Goal: Information Seeking & Learning: Learn about a topic

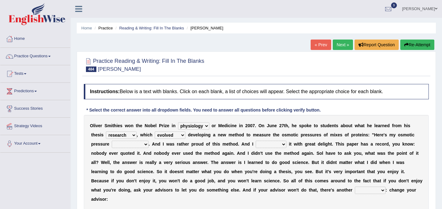
select select "physiology"
select select "research"
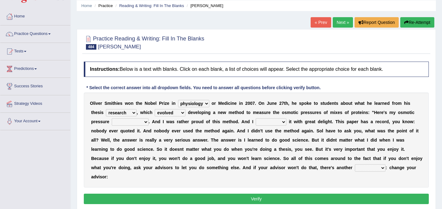
click at [206, 101] on select "mentality pottery physiology geniality" at bounding box center [193, 103] width 31 height 7
click at [182, 113] on select "involved evolved mad allot" at bounding box center [170, 112] width 31 height 7
select select "involved"
click at [155, 109] on select "involved evolved mad allot" at bounding box center [170, 112] width 31 height 7
click at [144, 122] on select "experiment magnificent measurement belligerent" at bounding box center [130, 121] width 37 height 7
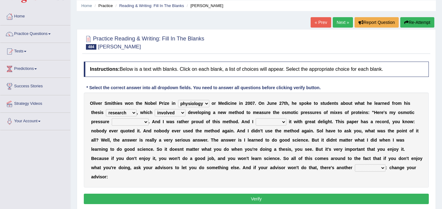
select select "measurement"
click at [112, 118] on select "experiment magnificent measurement belligerent" at bounding box center [130, 121] width 37 height 7
click at [145, 122] on select "experiment magnificent measurement belligerent" at bounding box center [130, 121] width 37 height 7
click at [284, 122] on select "cohabit disulphide annexed published" at bounding box center [271, 121] width 31 height 7
select select "published"
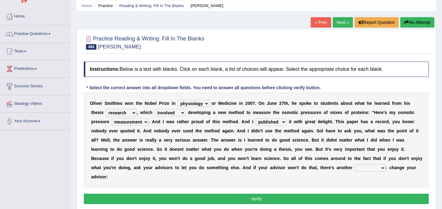
click at [256, 118] on select "cohabit disulphide annexed published" at bounding box center [271, 121] width 31 height 7
click at [380, 167] on select "solution brougham futon union" at bounding box center [370, 167] width 31 height 7
select select "solution"
click at [355, 164] on select "solution brougham futon union" at bounding box center [370, 167] width 31 height 7
click at [307, 199] on button "Verify" at bounding box center [256, 199] width 345 height 10
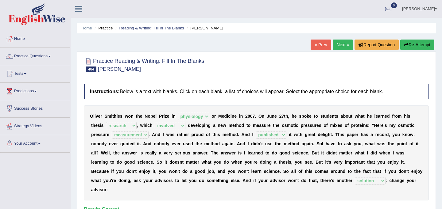
click at [340, 44] on link "Next »" at bounding box center [343, 45] width 20 height 10
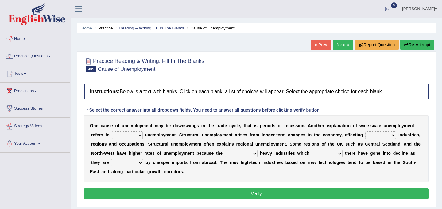
click at [139, 134] on select "structural regional perpetual temporary" at bounding box center [127, 135] width 31 height 7
select select "structural"
click at [112, 132] on select "structural regional perpetual temporary" at bounding box center [127, 135] width 31 height 7
click at [393, 135] on select "concrete special specific infinite" at bounding box center [380, 135] width 31 height 7
select select "specific"
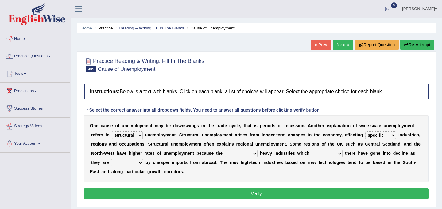
click at [365, 132] on select "concrete special specific infinite" at bounding box center [380, 135] width 31 height 7
click at [254, 152] on select "provisional traditional rational exceptional" at bounding box center [241, 153] width 33 height 7
click at [339, 152] on select "lied settled located built" at bounding box center [327, 153] width 31 height 7
select select "located"
click at [312, 150] on select "lied settled located built" at bounding box center [327, 153] width 31 height 7
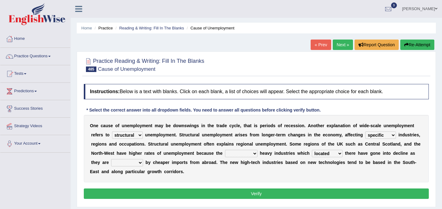
click at [144, 163] on b at bounding box center [144, 162] width 2 height 5
click at [139, 162] on select "substituted replaced used affected" at bounding box center [127, 162] width 32 height 7
select select "replaced"
click at [111, 159] on select "substituted replaced used affected" at bounding box center [127, 162] width 32 height 7
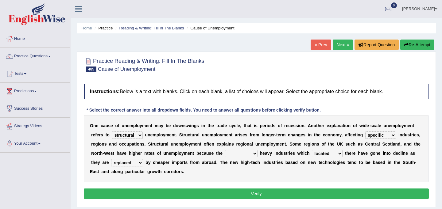
click at [253, 152] on select "provisional traditional rational exceptional" at bounding box center [241, 153] width 33 height 7
select select "provisional"
click at [225, 150] on select "provisional traditional rational exceptional" at bounding box center [241, 153] width 33 height 7
click at [243, 191] on button "Verify" at bounding box center [256, 194] width 345 height 10
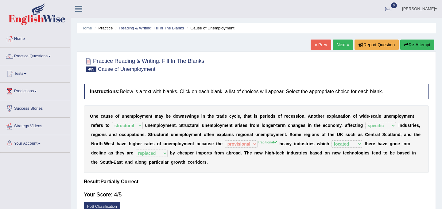
click at [335, 43] on link "Next »" at bounding box center [343, 45] width 20 height 10
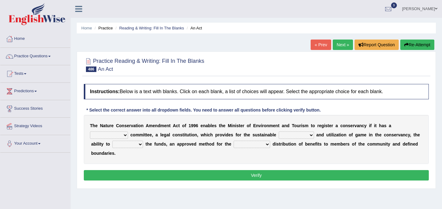
click at [125, 136] on select "powerful patient representative significant" at bounding box center [109, 135] width 38 height 7
select select "representative"
click at [90, 132] on select "powerful patient representative significant" at bounding box center [109, 135] width 38 height 7
click at [311, 135] on select "management attraction making taking" at bounding box center [296, 135] width 35 height 7
click at [279, 132] on select "management attraction making taking" at bounding box center [296, 135] width 35 height 7
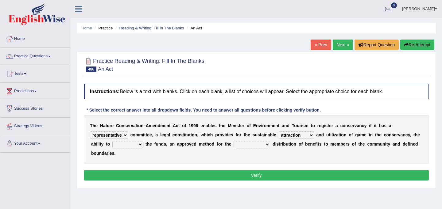
click at [312, 133] on select "management attraction making taking" at bounding box center [296, 135] width 35 height 7
select select "management"
click at [279, 132] on select "management attraction making taking" at bounding box center [296, 135] width 35 height 7
click at [140, 143] on select "manage liquidate redeem repossess" at bounding box center [127, 144] width 31 height 7
select select "manage"
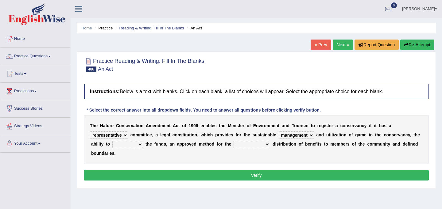
click at [112, 141] on select "manage liquidate redeem repossess" at bounding box center [127, 144] width 31 height 7
click at [140, 145] on select "manage liquidate redeem repossess" at bounding box center [127, 144] width 31 height 7
click at [265, 145] on select "same equal proportionate equitable" at bounding box center [251, 144] width 37 height 7
select select "equal"
click at [233, 141] on select "same equal proportionate equitable" at bounding box center [251, 144] width 37 height 7
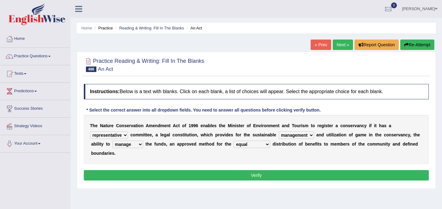
click at [253, 172] on button "Verify" at bounding box center [256, 175] width 345 height 10
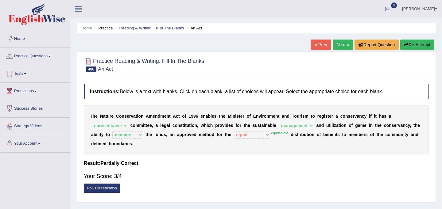
click at [340, 43] on link "Next »" at bounding box center [343, 45] width 20 height 10
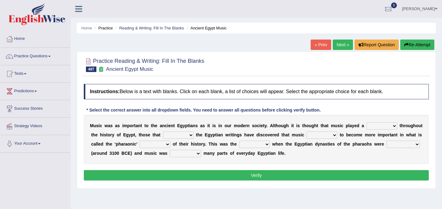
click at [392, 127] on select "role game response situation" at bounding box center [381, 125] width 31 height 7
select select "role"
click at [366, 122] on select "role game response situation" at bounding box center [381, 125] width 31 height 7
click at [190, 136] on select "need require confirm study" at bounding box center [178, 135] width 31 height 7
select select "study"
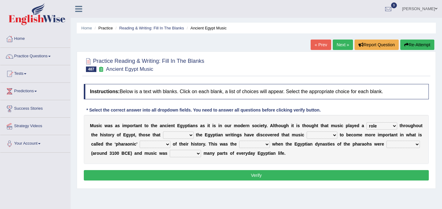
click at [163, 132] on select "need require confirm study" at bounding box center [178, 135] width 31 height 7
click at [334, 136] on select "predicted seemed like thought" at bounding box center [321, 135] width 31 height 7
select select "seemed"
click at [306, 132] on select "predicted seemed like thought" at bounding box center [321, 135] width 31 height 7
click at [168, 144] on select "period people place race" at bounding box center [155, 144] width 31 height 7
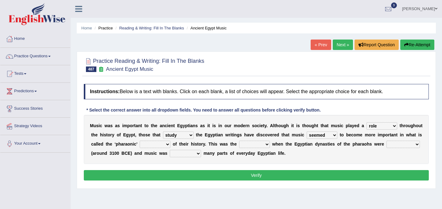
select select "period"
click at [140, 141] on select "period people place race" at bounding box center [155, 144] width 31 height 7
click at [166, 143] on select "period people place race" at bounding box center [155, 144] width 31 height 7
click at [266, 145] on select "result range time group" at bounding box center [254, 144] width 31 height 7
select select "time"
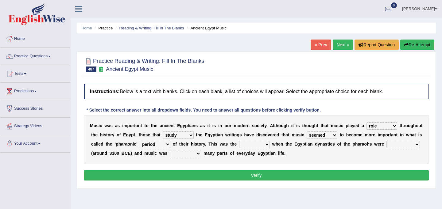
click at [239, 141] on select "result range time group" at bounding box center [254, 144] width 31 height 7
click at [416, 146] on select "contributed established constructed raised" at bounding box center [402, 144] width 33 height 7
select select "constructed"
click at [386, 141] on select "contributed established constructed raised" at bounding box center [402, 144] width 33 height 7
click at [197, 153] on select "found at found found from found in" at bounding box center [185, 153] width 31 height 7
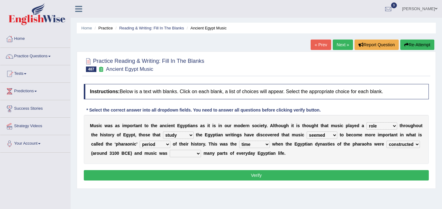
select select "found in"
click at [170, 150] on select "found at found found from found in" at bounding box center [185, 153] width 31 height 7
click at [197, 173] on button "Verify" at bounding box center [256, 175] width 345 height 10
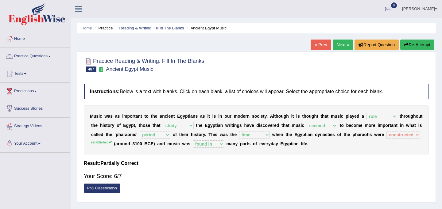
click at [52, 55] on link "Practice Questions" at bounding box center [35, 55] width 70 height 15
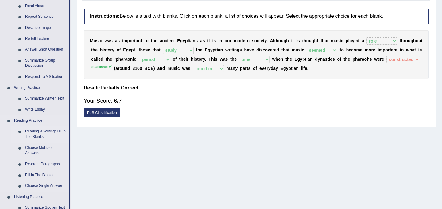
scroll to position [81, 0]
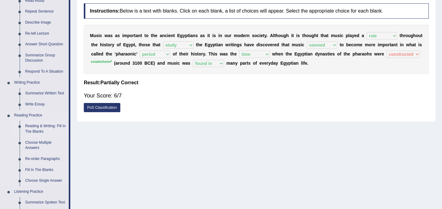
click at [44, 131] on link "Reading & Writing: Fill In The Blanks" at bounding box center [45, 129] width 46 height 16
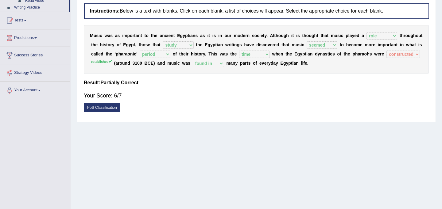
scroll to position [102, 0]
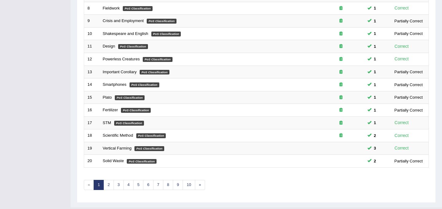
scroll to position [197, 0]
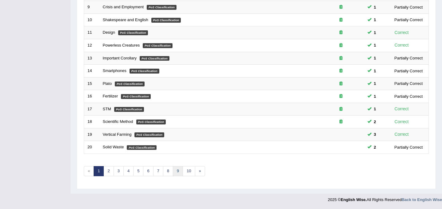
click at [179, 168] on link "9" at bounding box center [178, 171] width 10 height 10
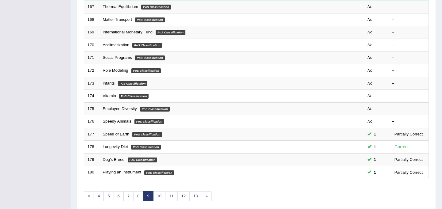
scroll to position [197, 0]
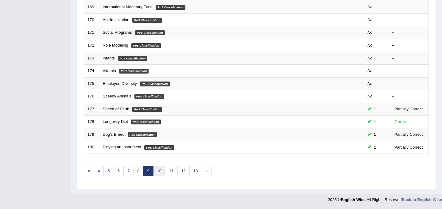
click at [159, 172] on link "10" at bounding box center [159, 171] width 12 height 10
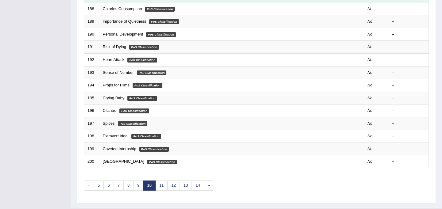
scroll to position [197, 0]
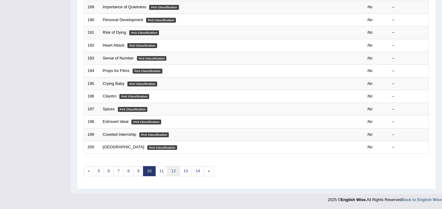
click at [171, 174] on link "12" at bounding box center [173, 171] width 12 height 10
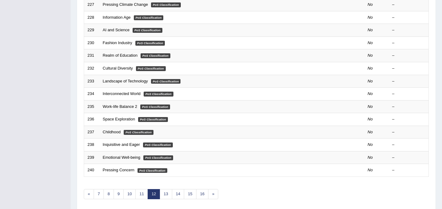
scroll to position [197, 0]
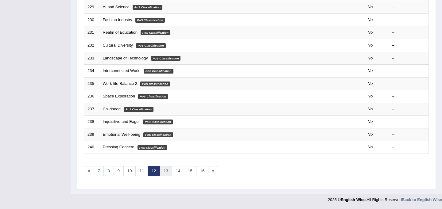
click at [168, 173] on link "13" at bounding box center [166, 171] width 12 height 10
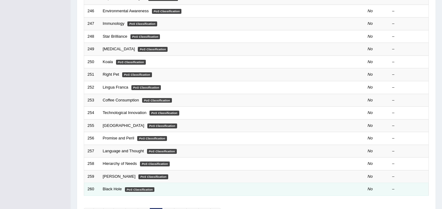
scroll to position [197, 0]
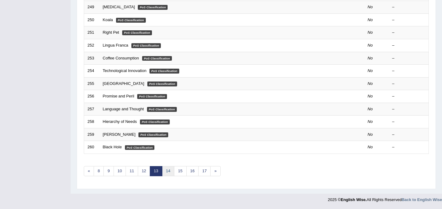
click at [169, 175] on link "14" at bounding box center [168, 171] width 12 height 10
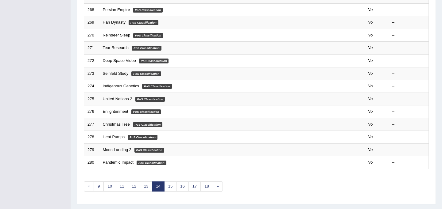
scroll to position [197, 0]
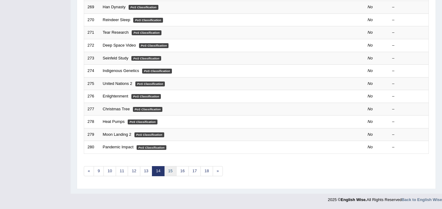
click at [173, 174] on link "15" at bounding box center [170, 171] width 12 height 10
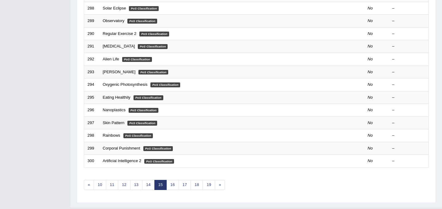
scroll to position [197, 0]
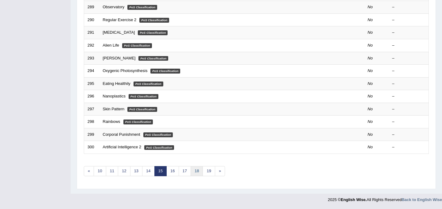
click at [201, 171] on link "18" at bounding box center [197, 171] width 12 height 10
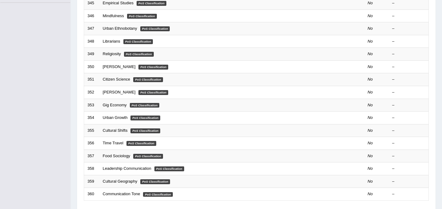
scroll to position [197, 0]
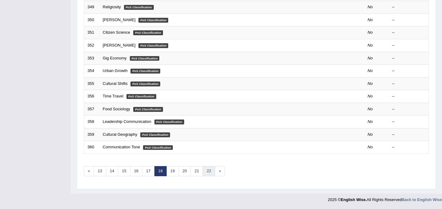
click at [209, 173] on link "22" at bounding box center [208, 171] width 12 height 10
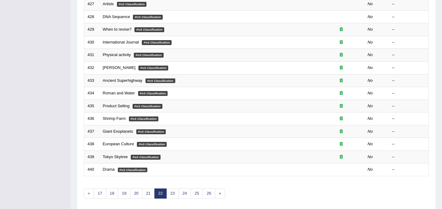
scroll to position [188, 0]
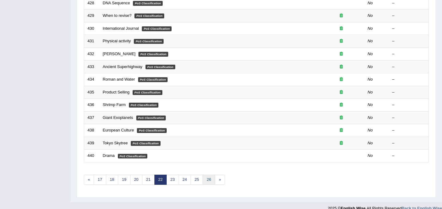
click at [208, 177] on link "26" at bounding box center [208, 180] width 12 height 10
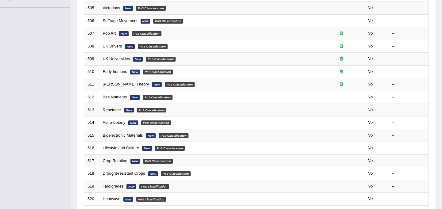
scroll to position [197, 0]
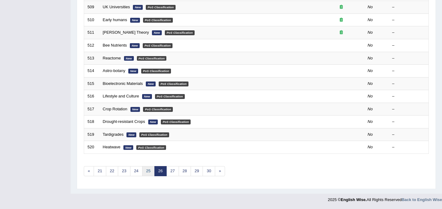
click at [146, 172] on link "25" at bounding box center [148, 171] width 12 height 10
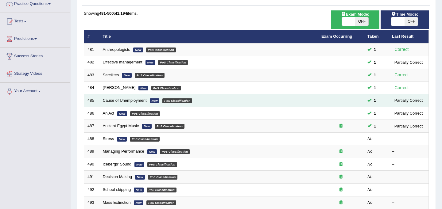
scroll to position [53, 0]
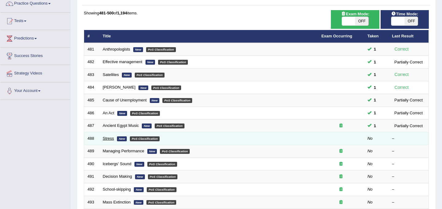
click at [111, 139] on link "Stress" at bounding box center [108, 138] width 11 height 5
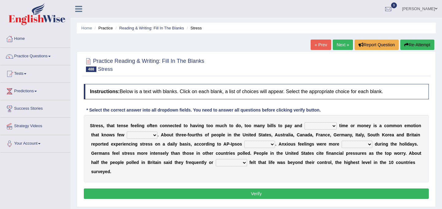
click at [333, 126] on select "not enough too much less rare" at bounding box center [320, 125] width 32 height 7
select select "not enough"
click at [304, 122] on select "not enough too much less rare" at bounding box center [320, 125] width 32 height 7
click at [154, 134] on select "people groups borders limit" at bounding box center [142, 135] width 31 height 7
select select "borders"
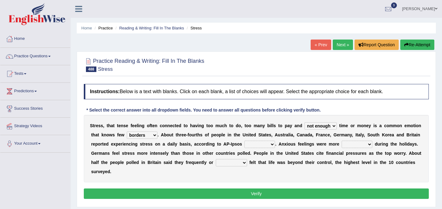
click at [127, 132] on select "people groups borders limit" at bounding box center [142, 135] width 31 height 7
click at [270, 144] on select "polling election selection choice" at bounding box center [259, 144] width 31 height 7
select select "polling"
click at [244, 141] on select "polling election selection choice" at bounding box center [259, 144] width 31 height 7
click at [368, 147] on select "random intense sporadic sparse" at bounding box center [356, 144] width 31 height 7
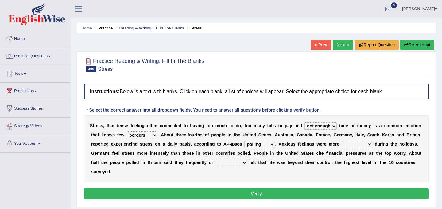
select select "intense"
click at [341, 141] on select "random intense sporadic sparse" at bounding box center [356, 144] width 31 height 7
click at [370, 143] on select "random intense sporadic sparse" at bounding box center [356, 144] width 31 height 7
click at [242, 162] on select "always seldom sometimes often" at bounding box center [231, 162] width 31 height 7
select select "often"
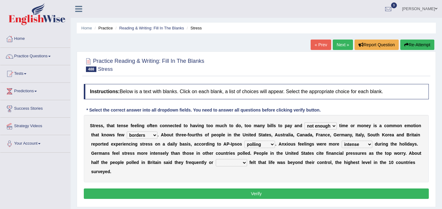
click at [216, 159] on select "always seldom sometimes often" at bounding box center [231, 162] width 31 height 7
click at [367, 146] on select "random intense sporadic sparse" at bounding box center [356, 144] width 31 height 7
click at [308, 193] on button "Verify" at bounding box center [256, 194] width 345 height 10
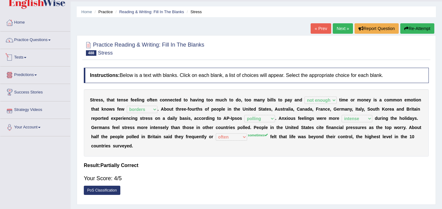
scroll to position [16, 0]
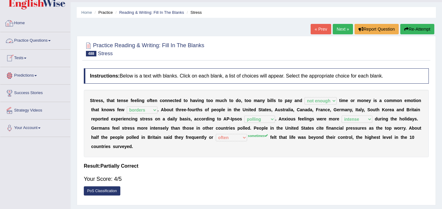
click at [22, 23] on link "Home" at bounding box center [35, 22] width 70 height 15
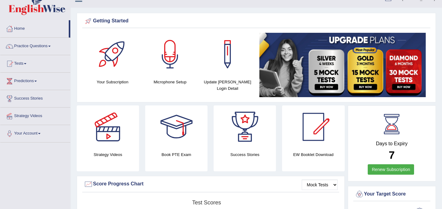
scroll to position [9, 0]
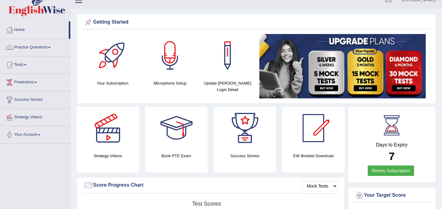
click at [46, 48] on link "Practice Questions" at bounding box center [35, 46] width 70 height 15
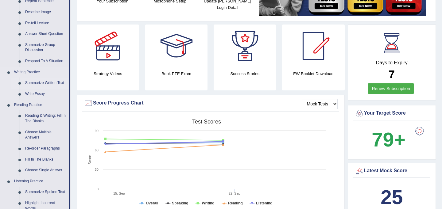
scroll to position [94, 0]
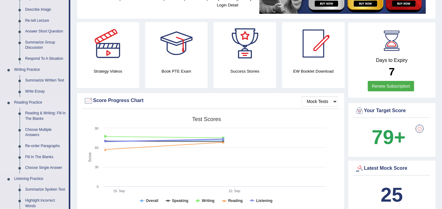
click at [31, 146] on link "Re-order Paragraphs" at bounding box center [45, 146] width 46 height 11
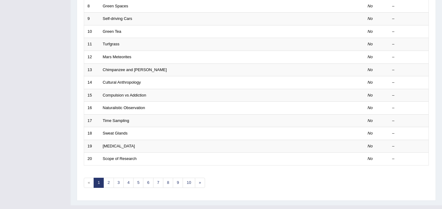
scroll to position [197, 0]
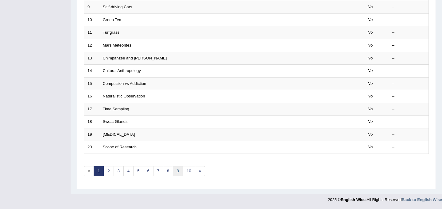
click at [177, 170] on link "9" at bounding box center [178, 171] width 10 height 10
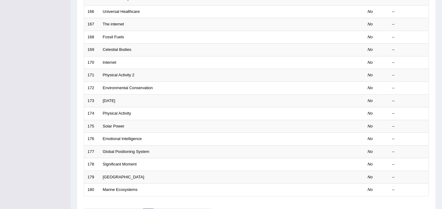
scroll to position [195, 0]
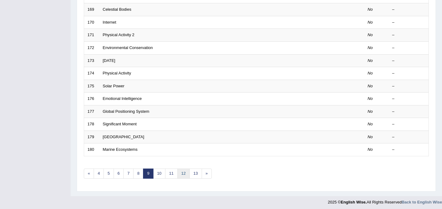
click at [179, 172] on link "12" at bounding box center [183, 174] width 12 height 10
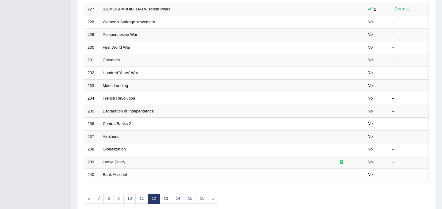
scroll to position [183, 0]
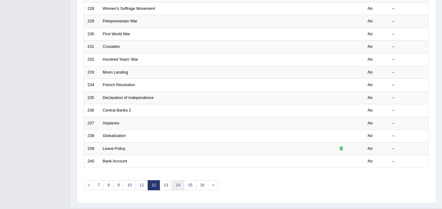
click at [180, 186] on link "14" at bounding box center [178, 185] width 12 height 10
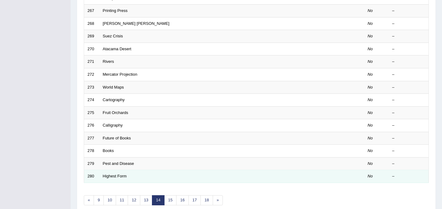
scroll to position [197, 0]
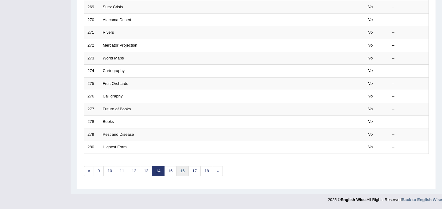
click at [180, 170] on link "16" at bounding box center [182, 171] width 12 height 10
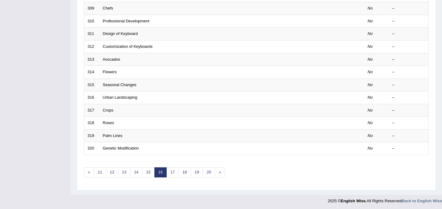
scroll to position [197, 0]
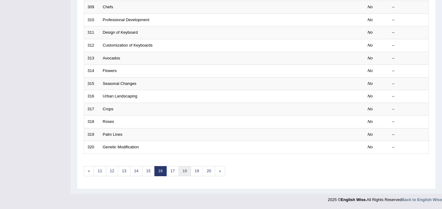
click at [185, 171] on link "18" at bounding box center [185, 171] width 12 height 10
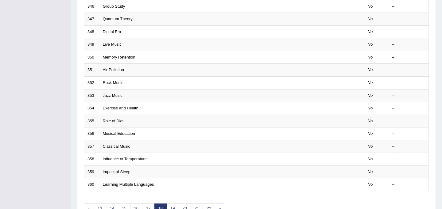
scroll to position [197, 0]
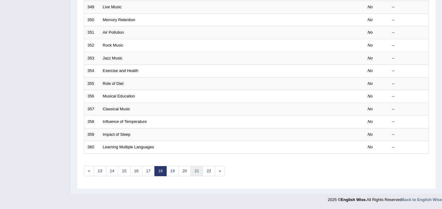
click at [194, 171] on link "21" at bounding box center [197, 171] width 12 height 10
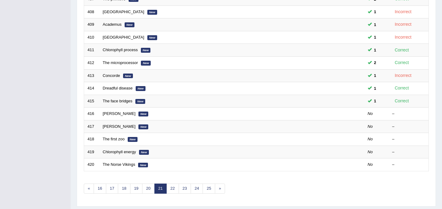
scroll to position [182, 0]
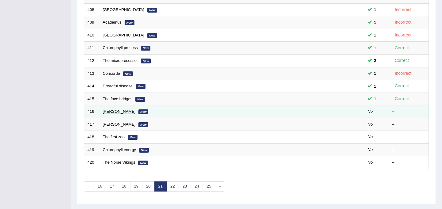
click at [128, 111] on link "[PERSON_NAME]" at bounding box center [119, 111] width 33 height 5
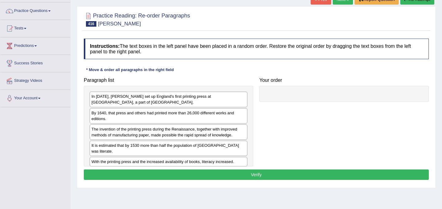
scroll to position [47, 0]
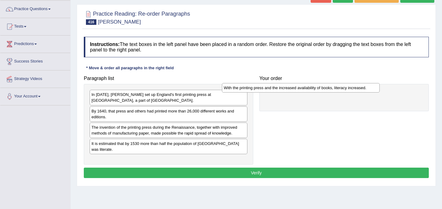
drag, startPoint x: 166, startPoint y: 155, endPoint x: 299, endPoint y: 88, distance: 148.2
click at [299, 88] on div "With the printing press and the increased availability of books, literacy incre…" at bounding box center [301, 88] width 158 height 10
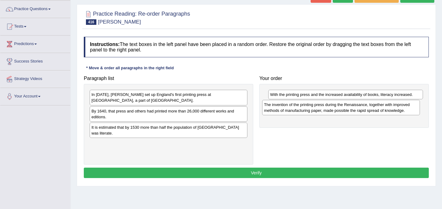
drag, startPoint x: 198, startPoint y: 133, endPoint x: 371, endPoint y: 110, distance: 173.9
click at [371, 110] on div "The invention of the printing press during the Renaissance, together with impro…" at bounding box center [341, 107] width 158 height 15
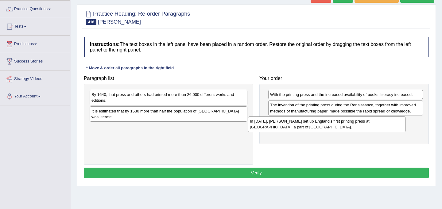
drag, startPoint x: 172, startPoint y: 97, endPoint x: 330, endPoint y: 124, distance: 160.8
click at [330, 124] on div "In [DATE], [PERSON_NAME] set up England's first printing press at [GEOGRAPHIC_D…" at bounding box center [327, 124] width 158 height 15
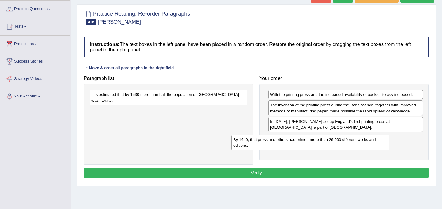
drag, startPoint x: 208, startPoint y: 95, endPoint x: 350, endPoint y: 140, distance: 148.7
click at [350, 140] on div "By 1640, that press and others had printed more than 26,000 different works and…" at bounding box center [310, 142] width 158 height 15
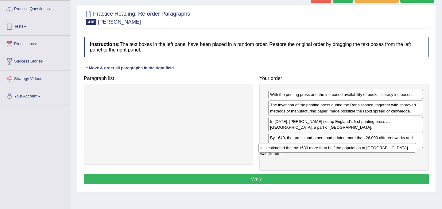
drag, startPoint x: 191, startPoint y: 96, endPoint x: 360, endPoint y: 149, distance: 176.9
click at [360, 149] on div "It is estimated that by 1530 more than half the population of England was liter…" at bounding box center [337, 148] width 158 height 10
drag, startPoint x: 360, startPoint y: 154, endPoint x: 363, endPoint y: 137, distance: 17.1
click at [363, 137] on div "It is estimated that by 1530 more than half the population of England was liter…" at bounding box center [348, 138] width 155 height 10
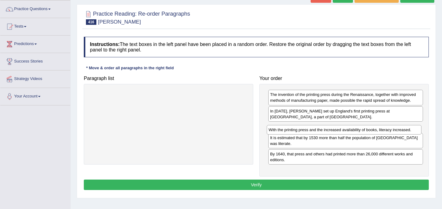
drag, startPoint x: 342, startPoint y: 95, endPoint x: 340, endPoint y: 130, distance: 35.3
click at [340, 130] on div "With the printing press and the increased availability of books, literacy incre…" at bounding box center [344, 130] width 155 height 10
click at [341, 180] on button "Verify" at bounding box center [256, 185] width 345 height 10
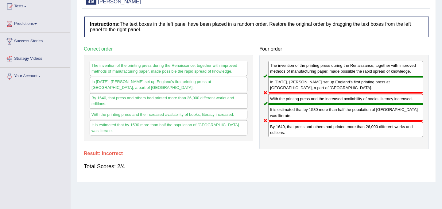
scroll to position [68, 0]
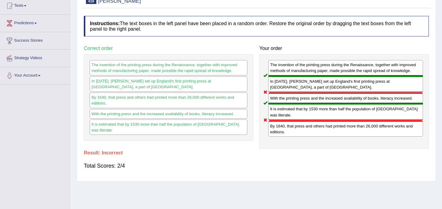
drag, startPoint x: 322, startPoint y: 125, endPoint x: 319, endPoint y: 104, distance: 21.9
click at [319, 104] on div "The invention of the printing press during the Renaissance, together with impro…" at bounding box center [343, 101] width 169 height 94
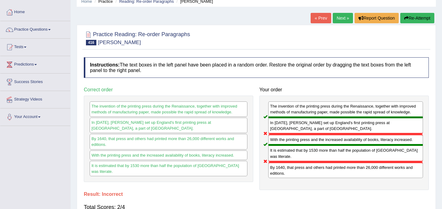
scroll to position [0, 0]
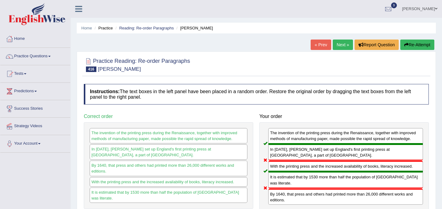
click at [424, 45] on button "Re-Attempt" at bounding box center [417, 45] width 34 height 10
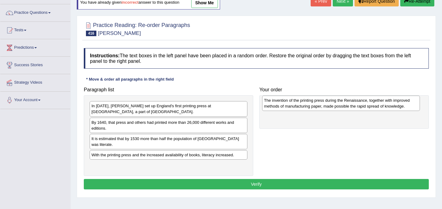
drag, startPoint x: 158, startPoint y: 143, endPoint x: 330, endPoint y: 103, distance: 177.0
click at [330, 103] on div "The invention of the printing press during the Renaissance, together with impro…" at bounding box center [341, 103] width 158 height 15
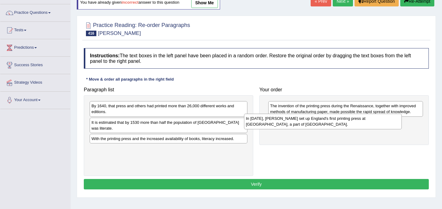
drag, startPoint x: 160, startPoint y: 110, endPoint x: 320, endPoint y: 123, distance: 159.8
click at [320, 123] on div "In [DATE], [PERSON_NAME] set up England's first printing press at [GEOGRAPHIC_D…" at bounding box center [323, 121] width 158 height 15
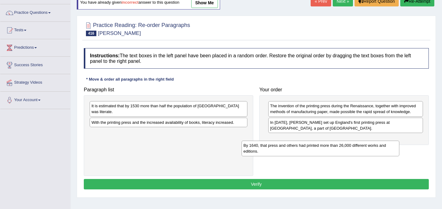
drag, startPoint x: 128, startPoint y: 110, endPoint x: 287, endPoint y: 146, distance: 162.7
click at [287, 146] on div "By 1640, that press and others had printed more than 26,000 different works and…" at bounding box center [320, 148] width 158 height 15
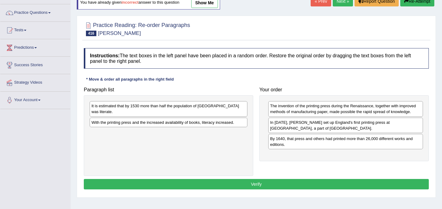
click at [164, 120] on div "With the printing press and the increased availability of books, literacy incre…" at bounding box center [169, 123] width 158 height 10
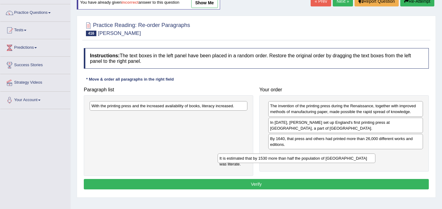
drag, startPoint x: 177, startPoint y: 105, endPoint x: 305, endPoint y: 158, distance: 138.3
click at [305, 158] on div "It is estimated that by 1530 more than half the population of [GEOGRAPHIC_DATA]…" at bounding box center [297, 159] width 158 height 10
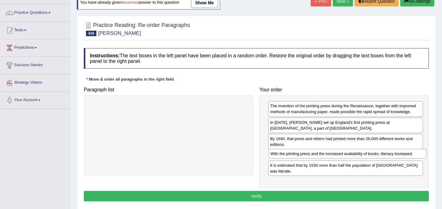
drag, startPoint x: 168, startPoint y: 107, endPoint x: 346, endPoint y: 156, distance: 185.0
click at [346, 156] on div "With the printing press and the increased availability of books, literacy incre…" at bounding box center [347, 154] width 158 height 10
click at [303, 191] on button "Verify" at bounding box center [256, 196] width 345 height 10
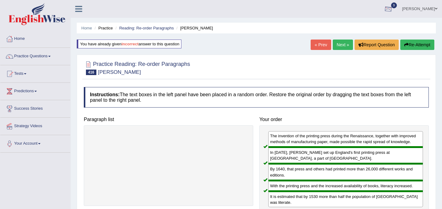
click at [393, 10] on div at bounding box center [388, 9] width 9 height 9
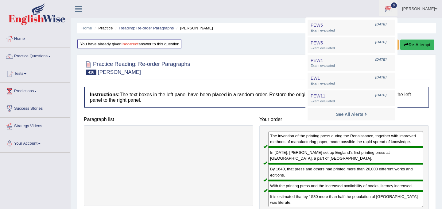
click at [365, 118] on li "See All Alerts" at bounding box center [351, 114] width 88 height 13
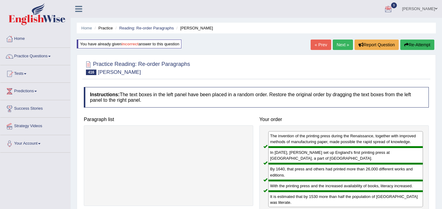
click at [340, 42] on link "Next »" at bounding box center [343, 45] width 20 height 10
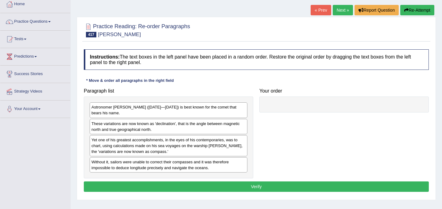
scroll to position [35, 0]
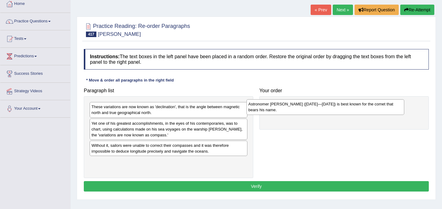
drag, startPoint x: 222, startPoint y: 109, endPoint x: 378, endPoint y: 106, distance: 156.8
click at [378, 106] on div "Astronomer [PERSON_NAME] ([DATE]—[DATE]) is best known for the comet that bears…" at bounding box center [325, 106] width 158 height 15
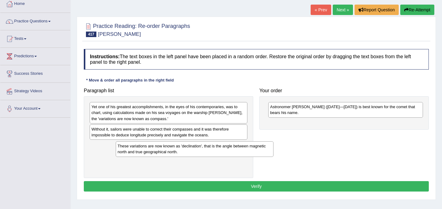
drag, startPoint x: 192, startPoint y: 110, endPoint x: 218, endPoint y: 148, distance: 46.1
click at [218, 148] on div "These variations are now known as 'declination', that is the angle between magn…" at bounding box center [195, 148] width 158 height 15
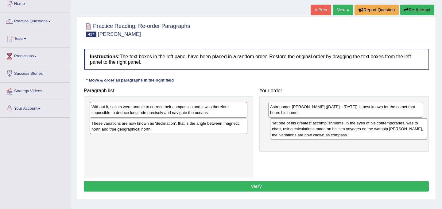
drag, startPoint x: 189, startPoint y: 115, endPoint x: 370, endPoint y: 131, distance: 181.1
click at [370, 131] on div "Yet one of his greatest accomplishments, in the eyes of his contemporaries, was…" at bounding box center [349, 128] width 158 height 21
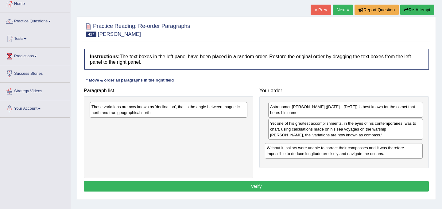
drag, startPoint x: 173, startPoint y: 112, endPoint x: 348, endPoint y: 153, distance: 179.9
click at [348, 153] on div "Without it, sailors were unable to correct their compasses and it was therefore…" at bounding box center [344, 150] width 158 height 15
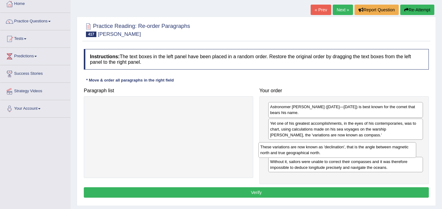
drag, startPoint x: 174, startPoint y: 109, endPoint x: 343, endPoint y: 149, distance: 173.5
click at [343, 149] on div "These variations are now known as 'declination', that is the angle between magn…" at bounding box center [337, 149] width 158 height 15
click at [273, 192] on button "Verify" at bounding box center [256, 192] width 345 height 10
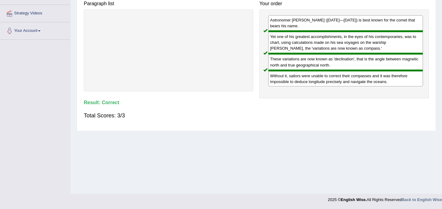
scroll to position [0, 0]
